Goal: Information Seeking & Learning: Learn about a topic

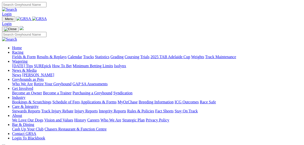
click at [25, 55] on link "Fields & Form" at bounding box center [24, 57] width 24 height 4
click at [26, 55] on link "Fields & Form" at bounding box center [24, 57] width 24 height 4
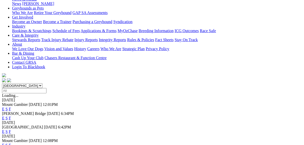
scroll to position [100, 0]
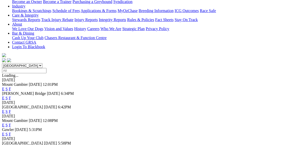
click at [5, 109] on link "E" at bounding box center [3, 111] width 3 height 4
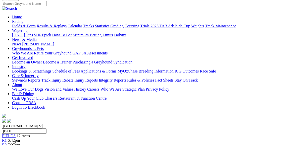
scroll to position [40, 0]
click at [16, 133] on span "FIELDS" at bounding box center [9, 135] width 14 height 4
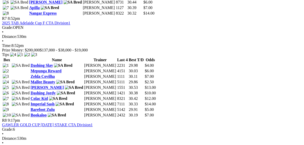
scroll to position [803, 0]
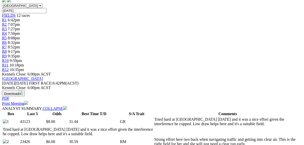
scroll to position [161, 0]
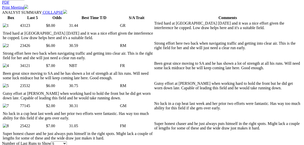
scroll to position [261, 0]
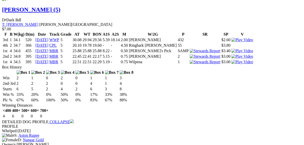
scroll to position [1064, 0]
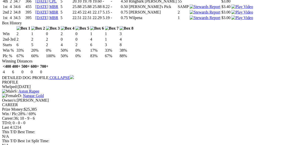
scroll to position [1104, 0]
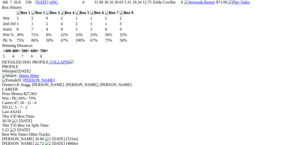
scroll to position [843, 0]
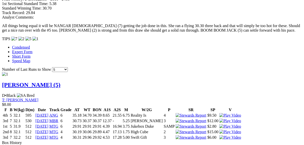
scroll to position [482, 0]
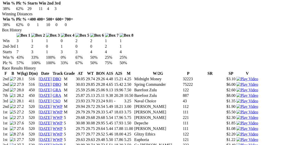
scroll to position [281, 0]
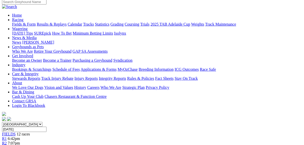
scroll to position [40, 0]
